Goal: Task Accomplishment & Management: Manage account settings

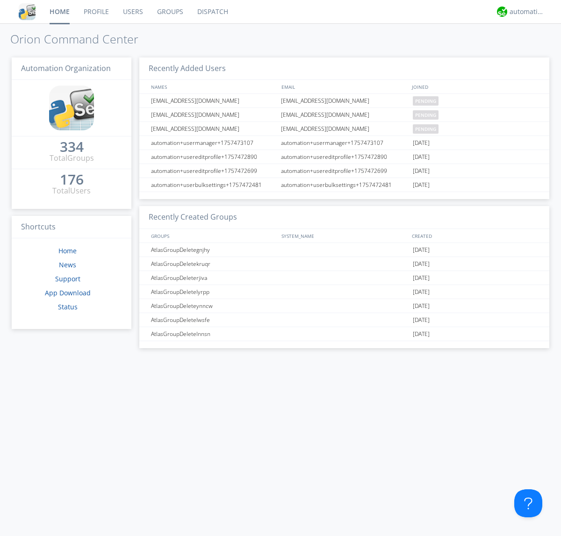
click at [132, 12] on link "Users" at bounding box center [133, 11] width 34 height 23
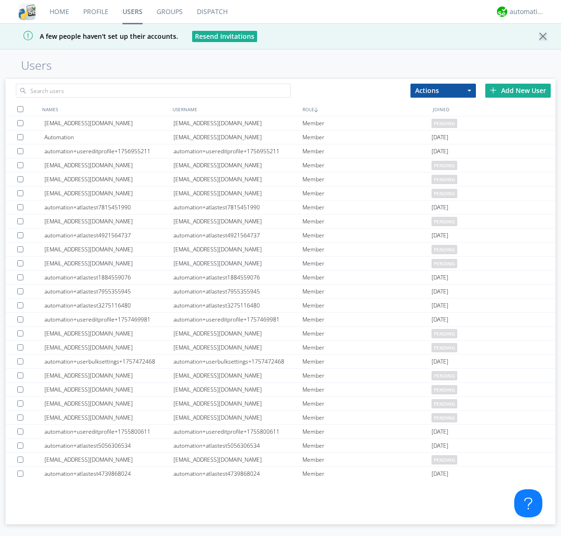
click at [518, 90] on div "Add New User" at bounding box center [517, 91] width 65 height 14
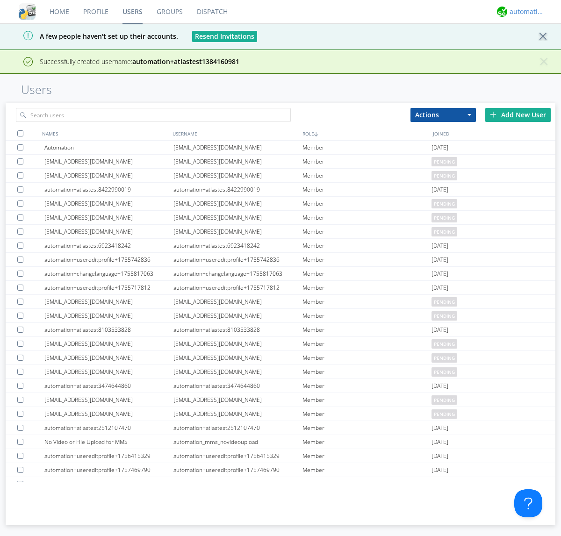
click at [524, 12] on div "automation+atlas" at bounding box center [526, 11] width 35 height 9
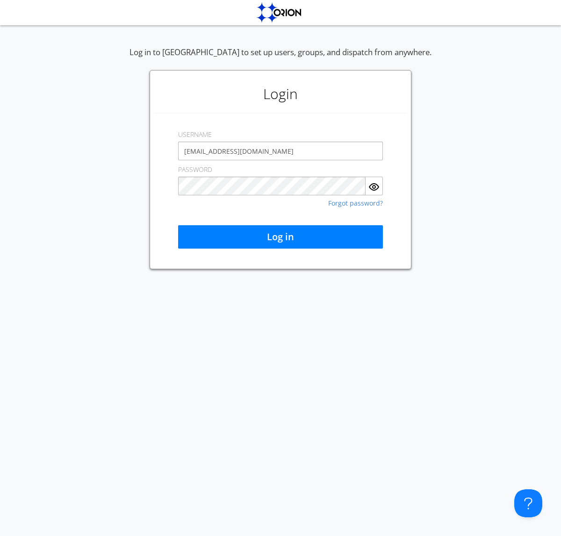
type input "[EMAIL_ADDRESS][DOMAIN_NAME]"
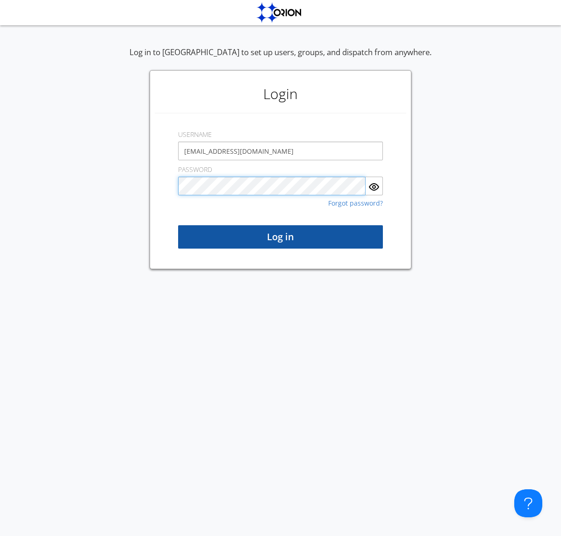
click at [280, 237] on button "Log in" at bounding box center [280, 236] width 205 height 23
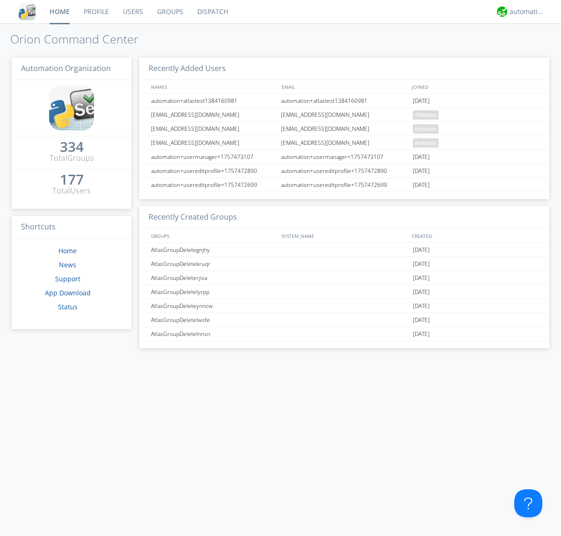
click at [132, 12] on link "Users" at bounding box center [133, 11] width 34 height 23
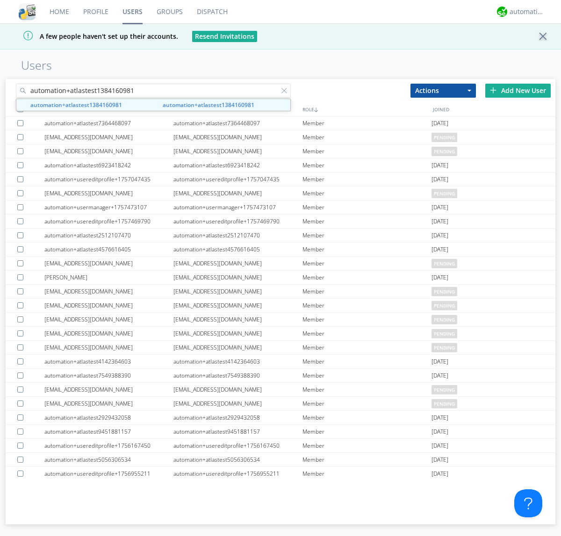
type input "automation+atlastest1384160981"
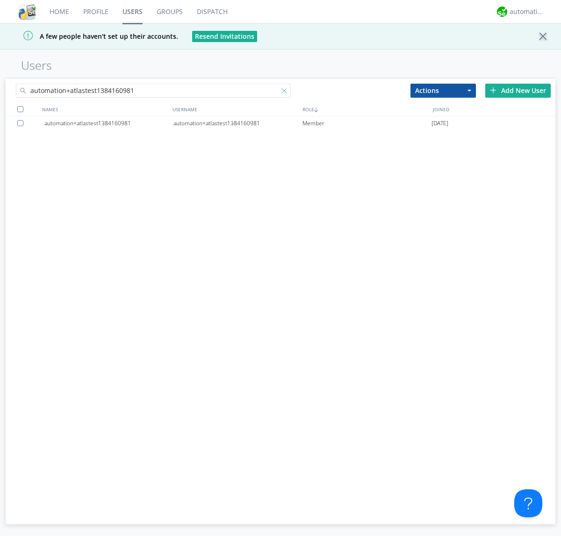
click at [286, 92] on div at bounding box center [285, 92] width 9 height 9
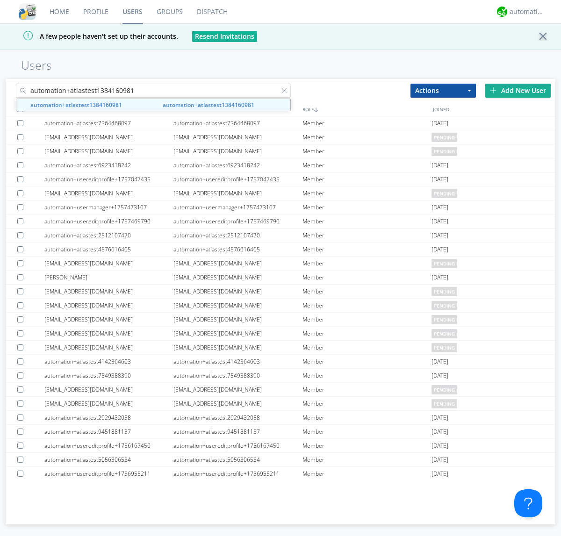
type input "automation+atlastest1384160981"
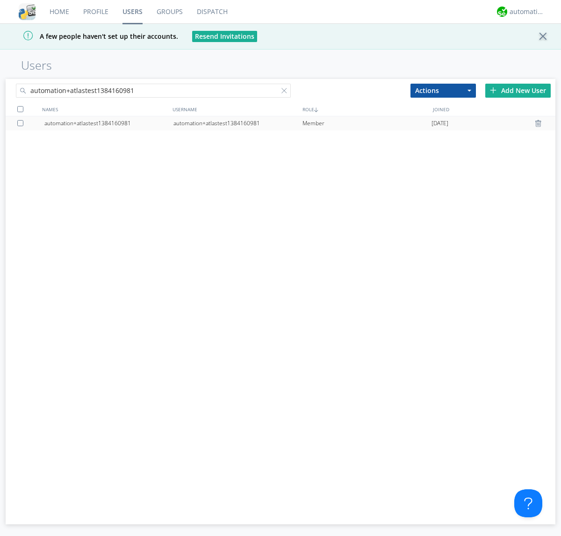
click at [539, 123] on div at bounding box center [539, 123] width 9 height 7
click at [524, 12] on div "automation+atlas" at bounding box center [526, 11] width 35 height 9
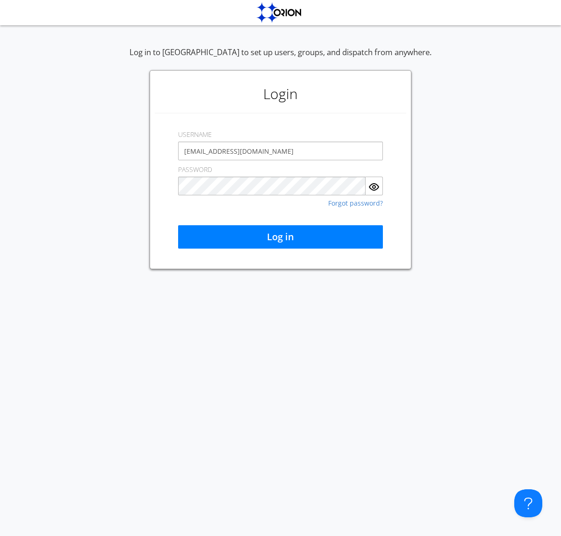
type input "[EMAIL_ADDRESS][DOMAIN_NAME]"
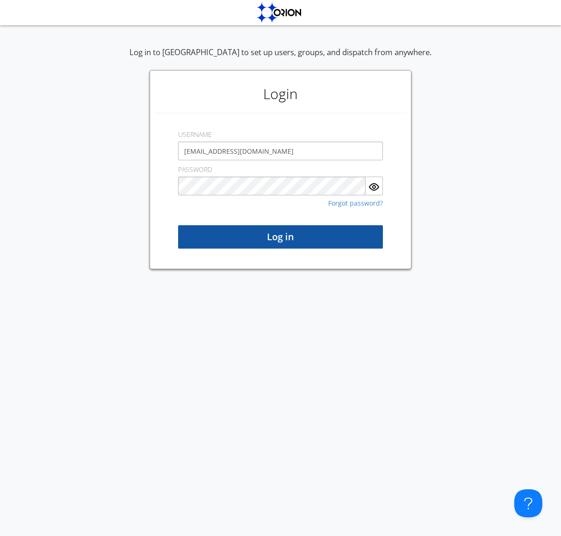
click at [280, 237] on button "Log in" at bounding box center [280, 236] width 205 height 23
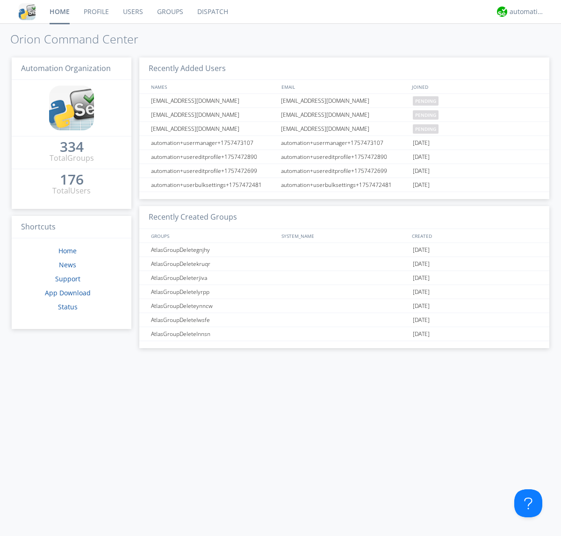
click at [132, 12] on link "Users" at bounding box center [133, 11] width 34 height 23
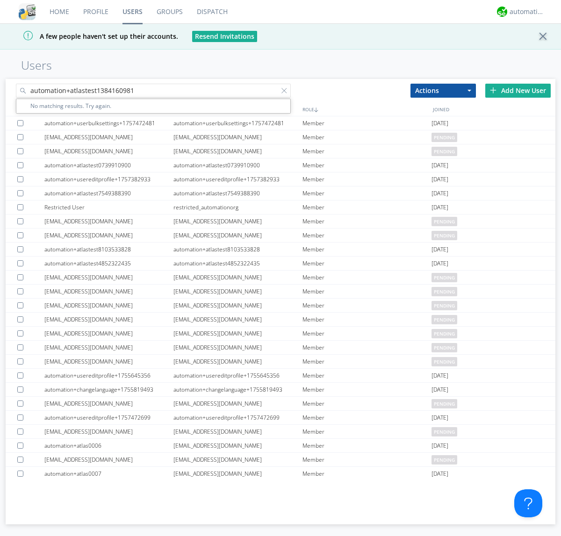
type input "automation+atlastest1384160981"
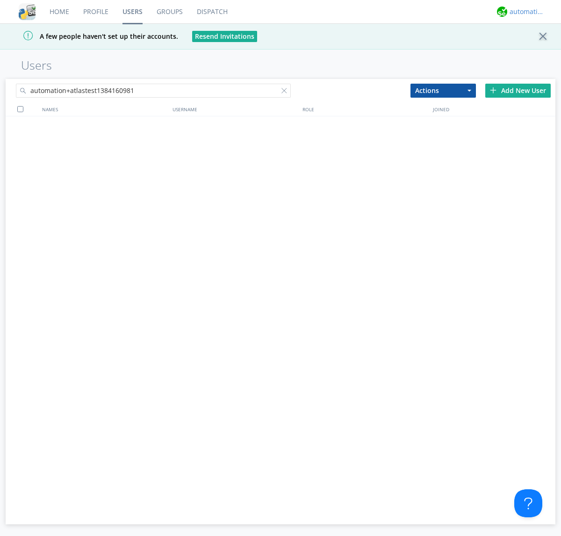
click at [524, 12] on div "automation+atlas" at bounding box center [526, 11] width 35 height 9
